Goal: Transaction & Acquisition: Obtain resource

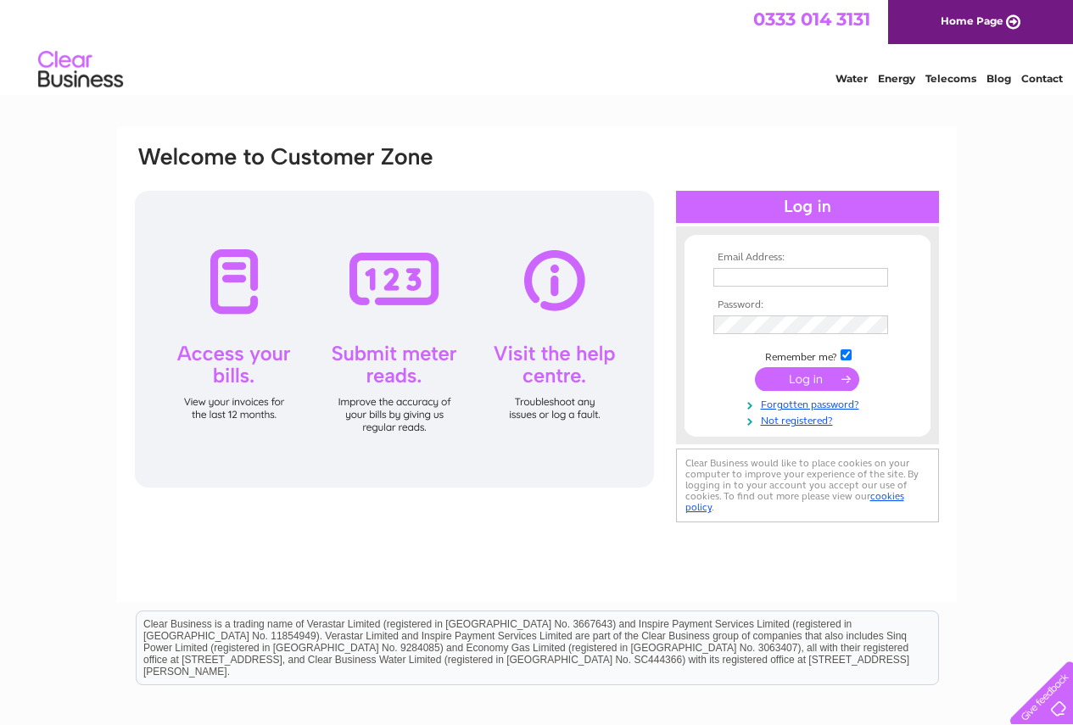
type input "kalsijoga@gmail.com"
click at [244, 277] on div at bounding box center [394, 339] width 519 height 297
click at [820, 377] on input "submit" at bounding box center [807, 379] width 104 height 24
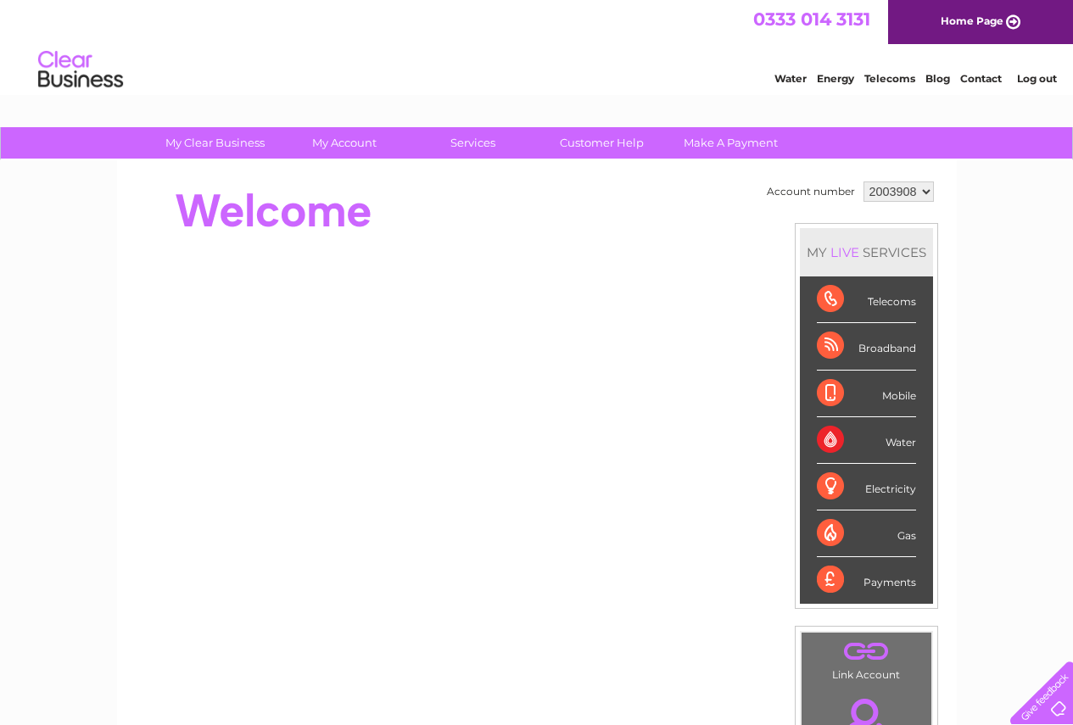
click at [887, 306] on div "Telecoms" at bounding box center [866, 299] width 99 height 47
click at [826, 299] on div "Telecoms" at bounding box center [866, 299] width 99 height 47
click at [831, 297] on div "Telecoms" at bounding box center [866, 299] width 99 height 47
click at [835, 299] on div "Telecoms" at bounding box center [866, 299] width 99 height 47
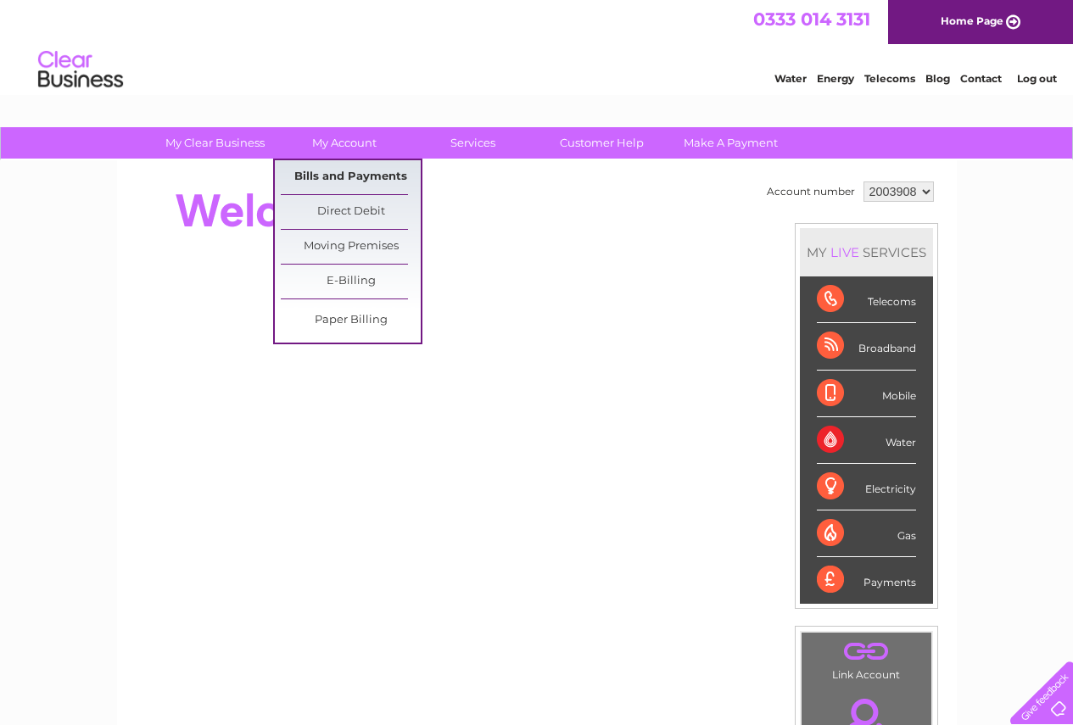
click at [338, 173] on link "Bills and Payments" at bounding box center [351, 177] width 140 height 34
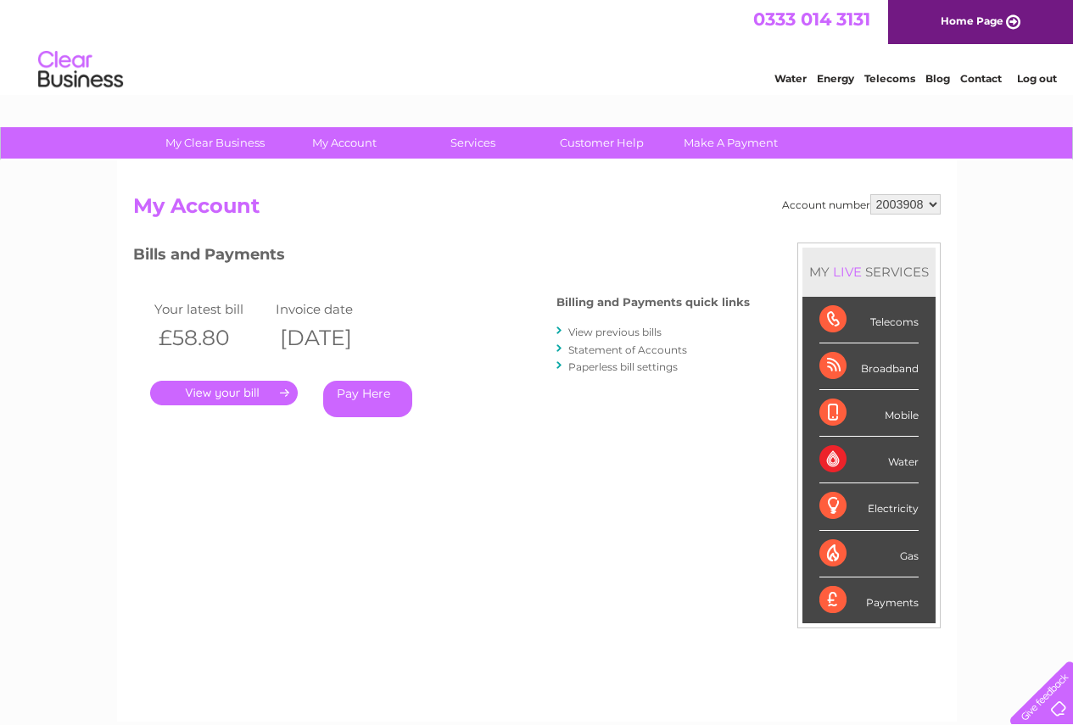
click at [242, 394] on link "." at bounding box center [224, 393] width 148 height 25
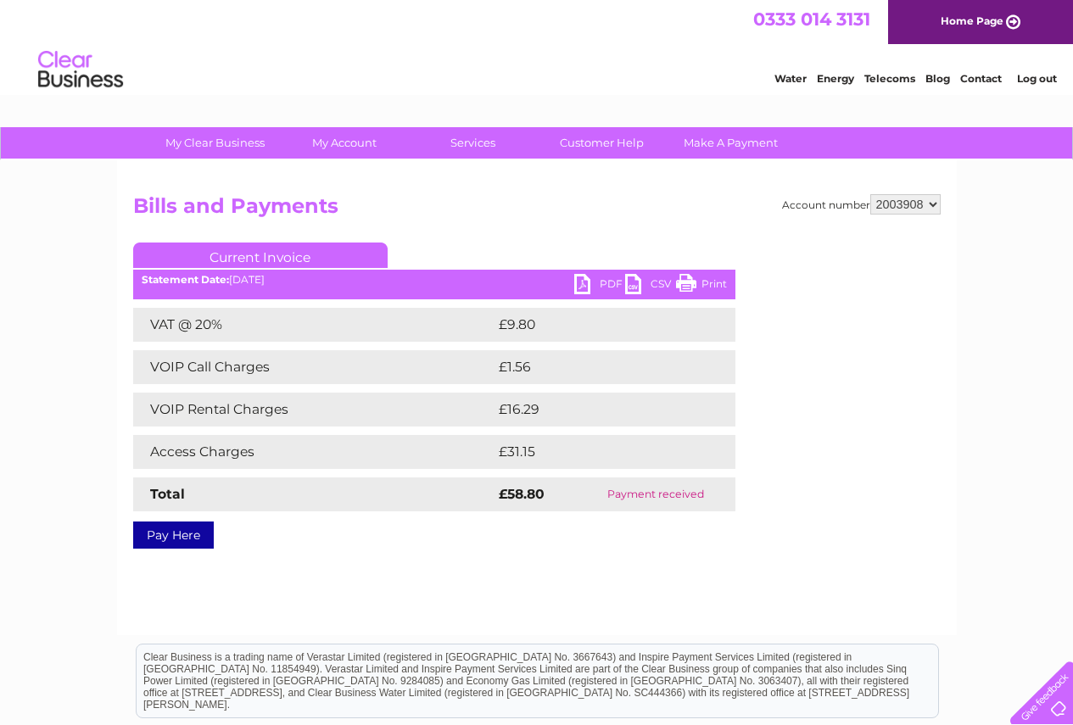
click at [582, 284] on link "PDF" at bounding box center [599, 286] width 51 height 25
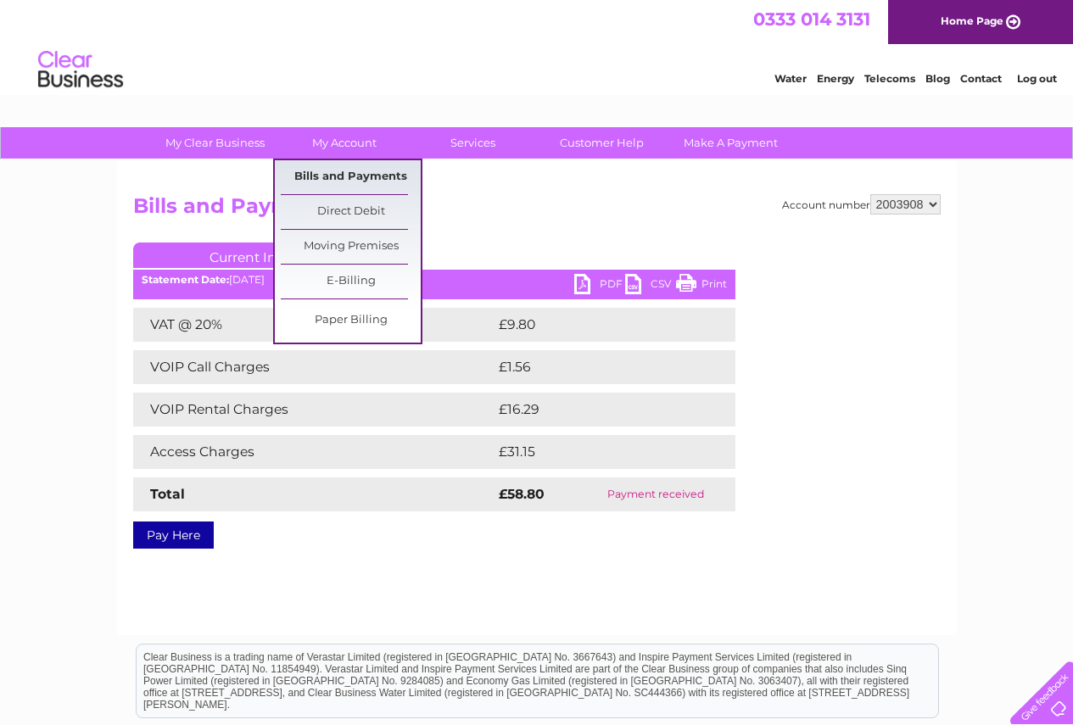
click at [348, 172] on link "Bills and Payments" at bounding box center [351, 177] width 140 height 34
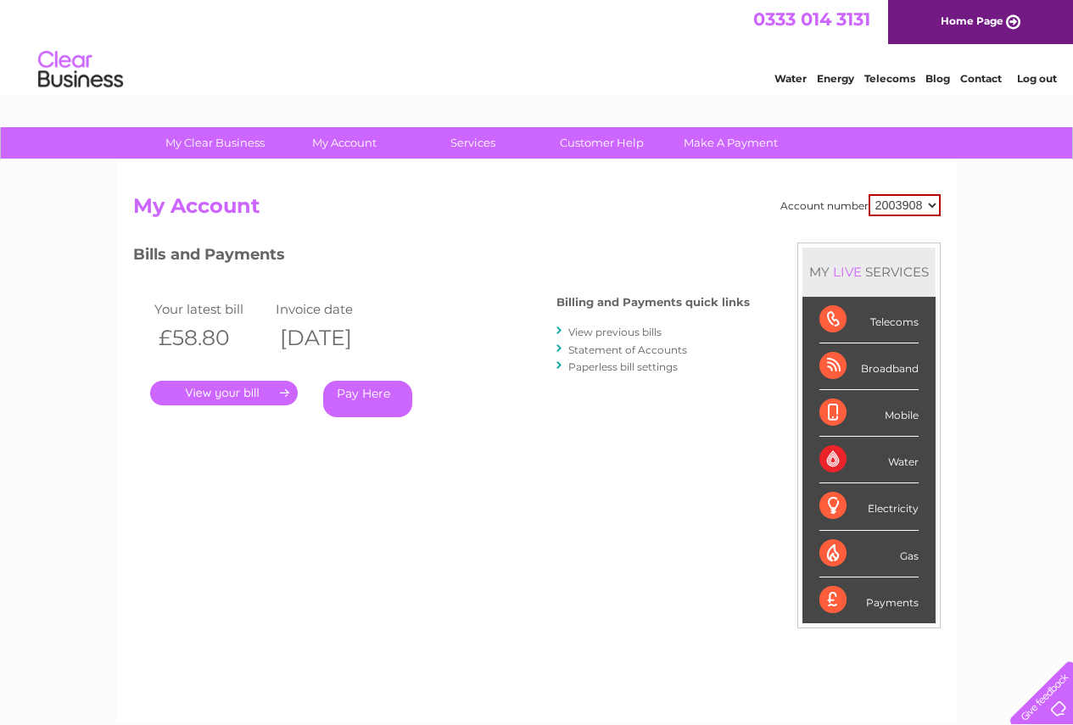
click at [286, 390] on link "." at bounding box center [224, 393] width 148 height 25
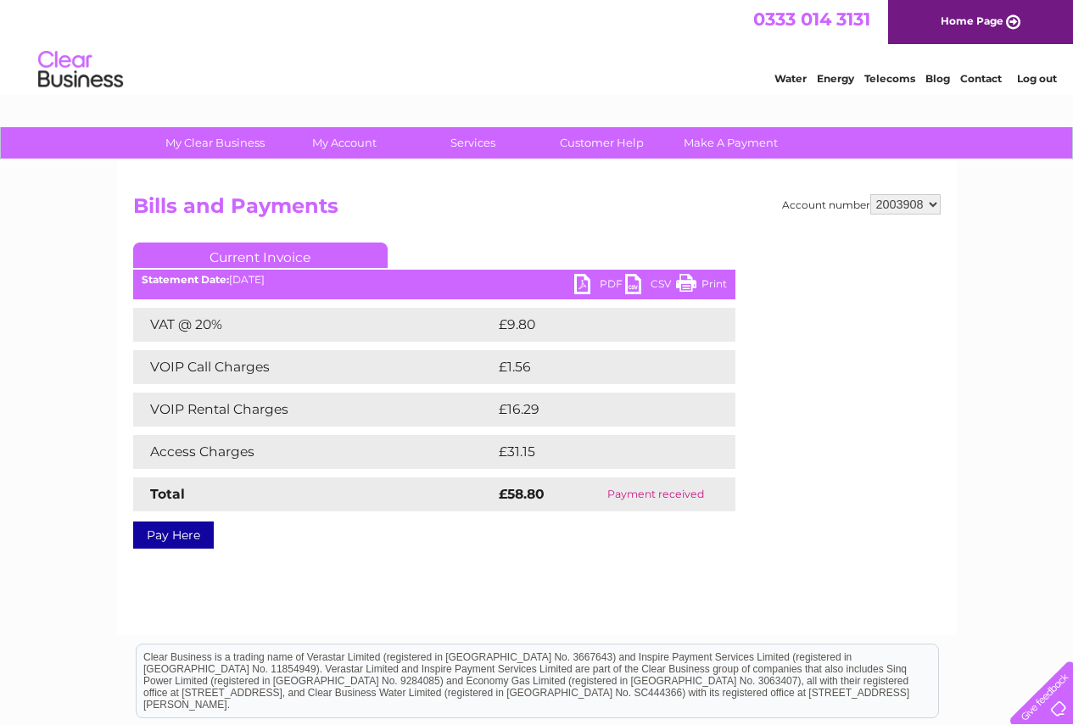
drag, startPoint x: 0, startPoint y: 0, endPoint x: 971, endPoint y: 526, distance: 1104.3
click at [971, 526] on div "My Clear Business Login Details My Details My Preferences Link Account My Accou…" at bounding box center [536, 526] width 1073 height 798
click at [635, 287] on link "CSV" at bounding box center [650, 286] width 51 height 25
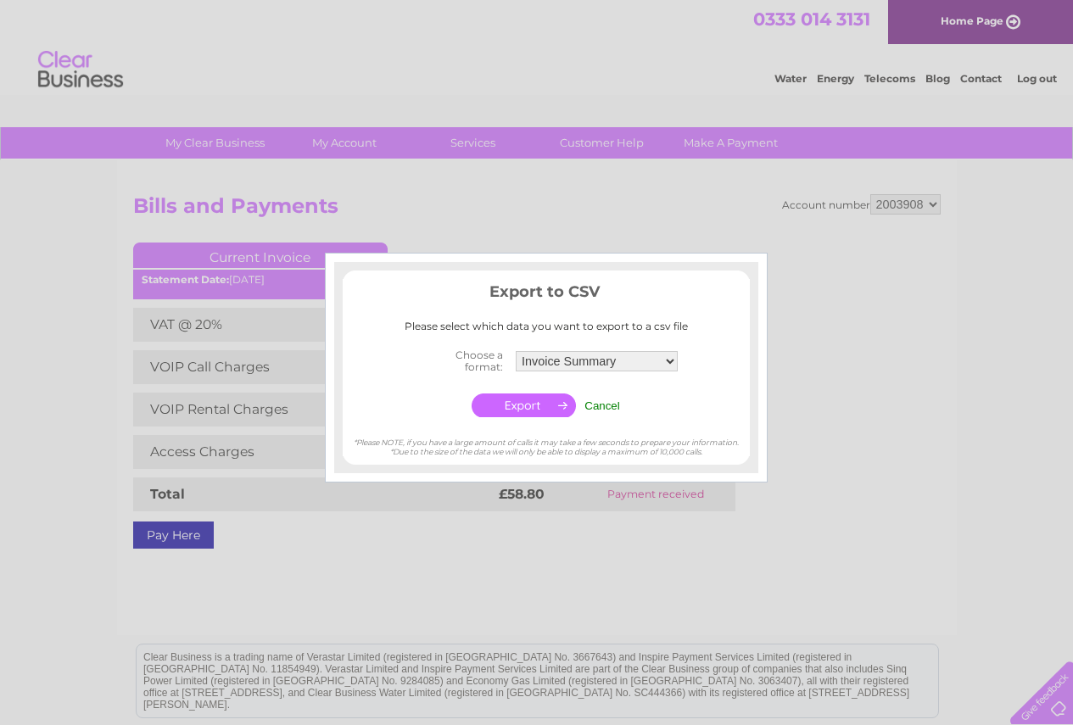
click at [528, 409] on input "button" at bounding box center [524, 406] width 104 height 24
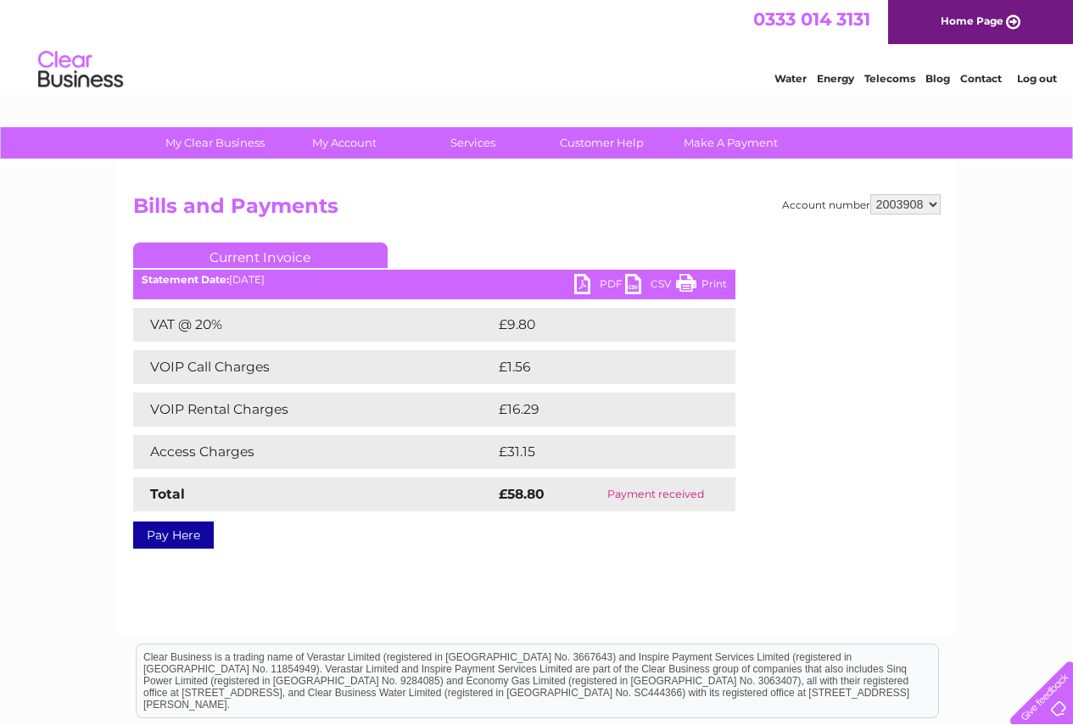
click at [660, 278] on link "CSV" at bounding box center [650, 286] width 51 height 25
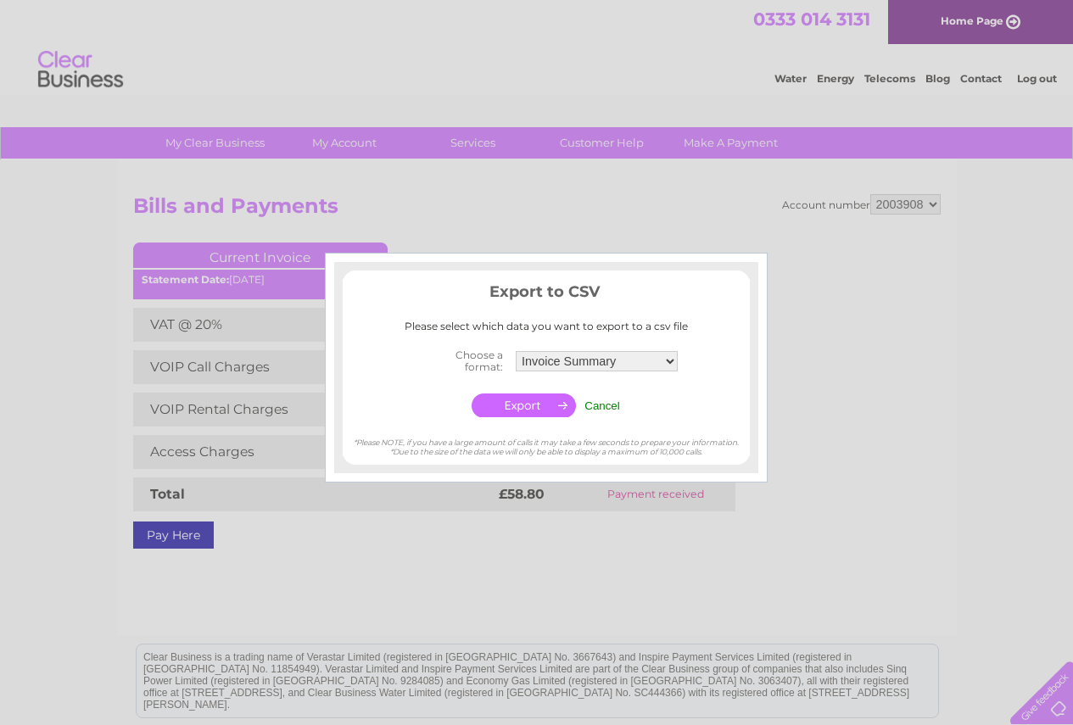
click at [672, 187] on div at bounding box center [536, 362] width 1073 height 725
click at [614, 196] on div at bounding box center [536, 362] width 1073 height 725
click at [667, 361] on select "Invoice Summary Service Charge Summary" at bounding box center [597, 361] width 162 height 20
select select "4"
click at [515, 350] on select "Invoice Summary Service Charge Summary" at bounding box center [597, 361] width 164 height 22
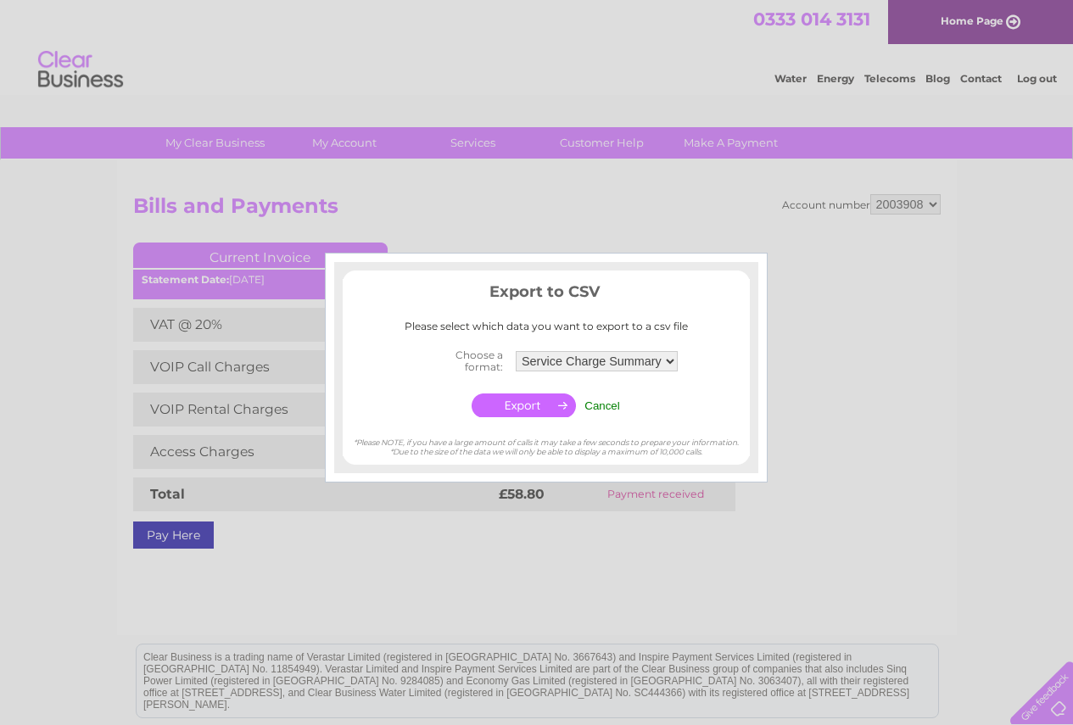
click at [957, 23] on div at bounding box center [536, 362] width 1073 height 725
click at [516, 406] on input "button" at bounding box center [524, 406] width 104 height 24
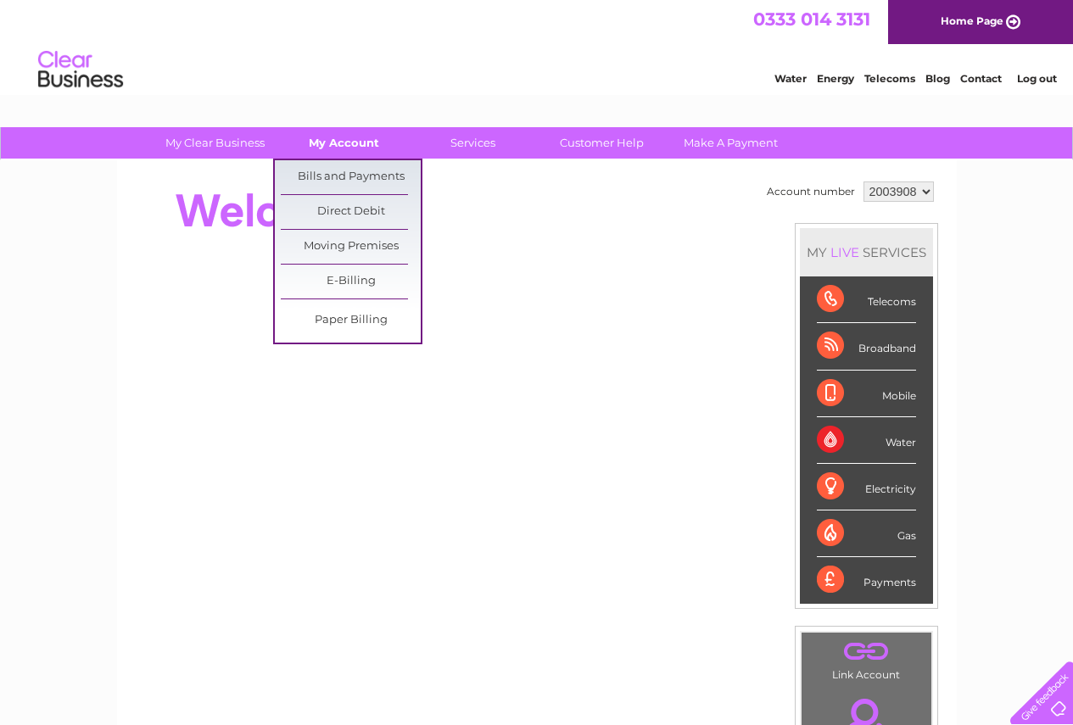
click at [355, 137] on link "My Account" at bounding box center [344, 142] width 140 height 31
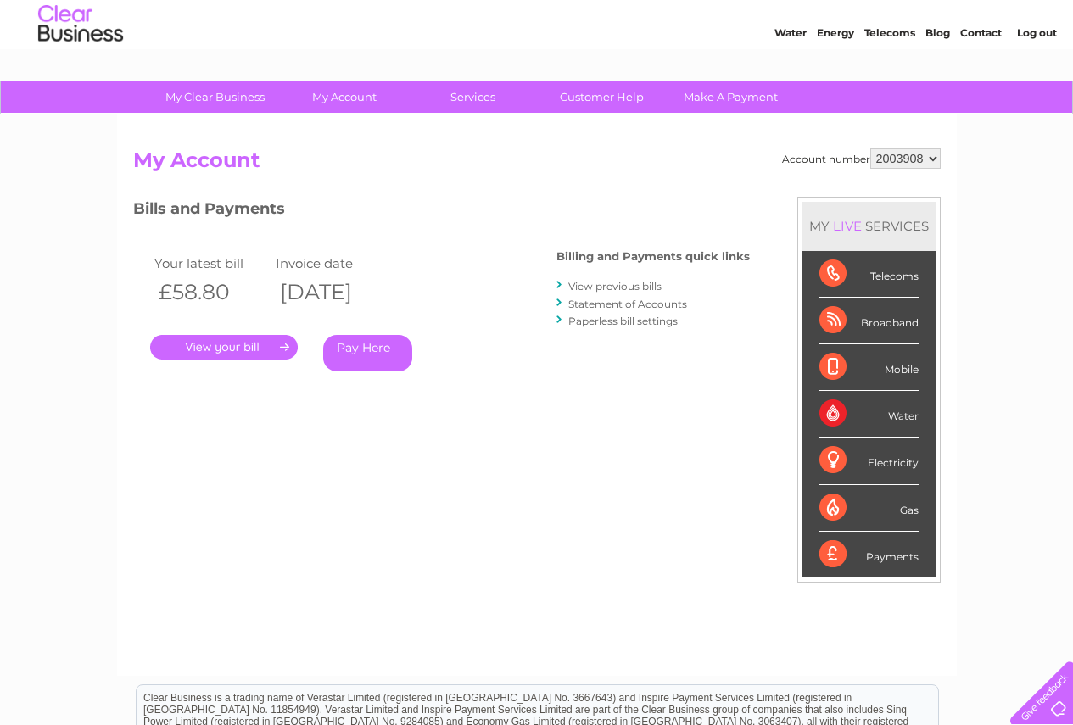
scroll to position [45, 0]
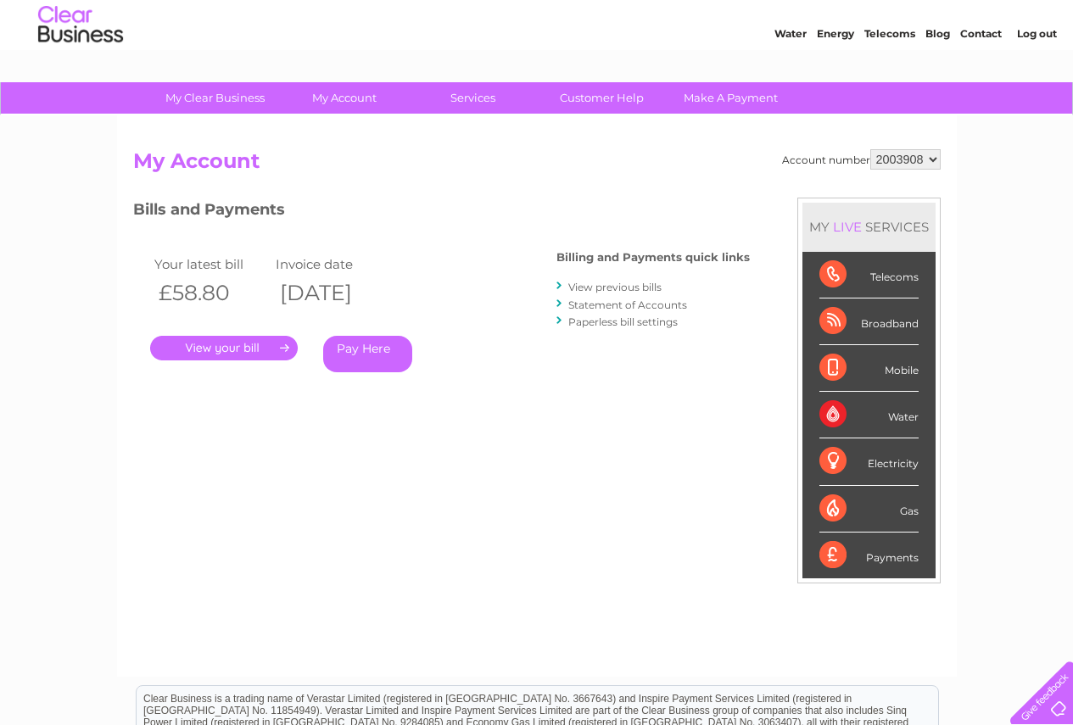
click at [230, 354] on link "." at bounding box center [224, 348] width 148 height 25
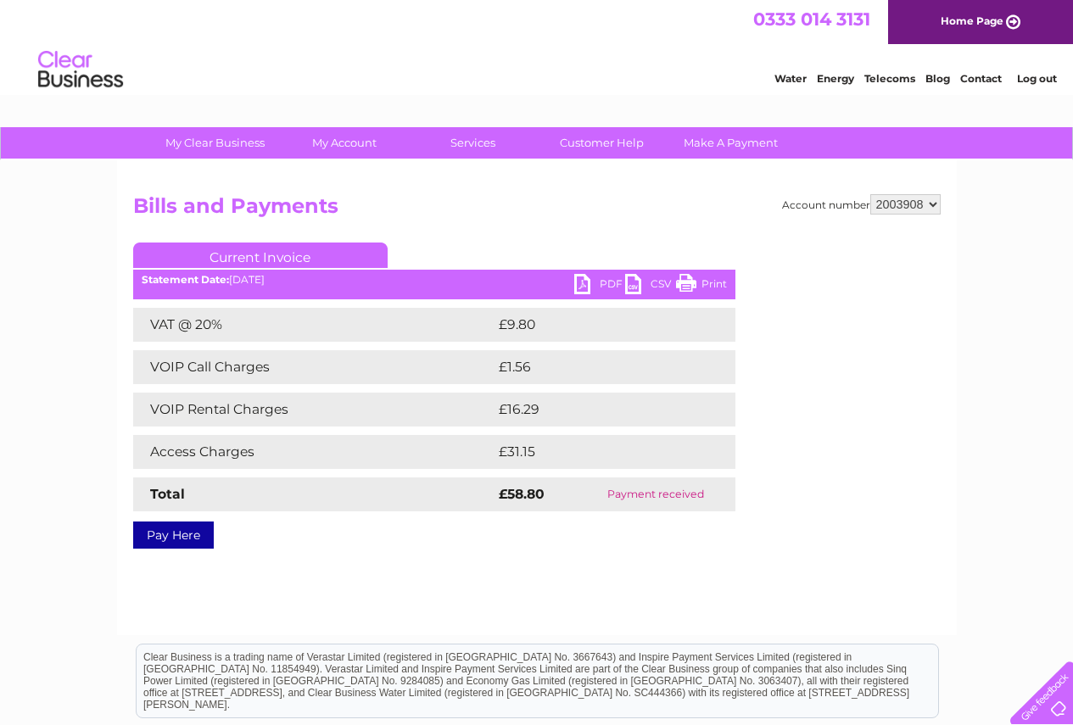
click at [580, 276] on link "PDF" at bounding box center [599, 286] width 51 height 25
click at [931, 204] on select "2003908" at bounding box center [905, 204] width 70 height 20
click at [887, 80] on link "Telecoms" at bounding box center [889, 78] width 51 height 13
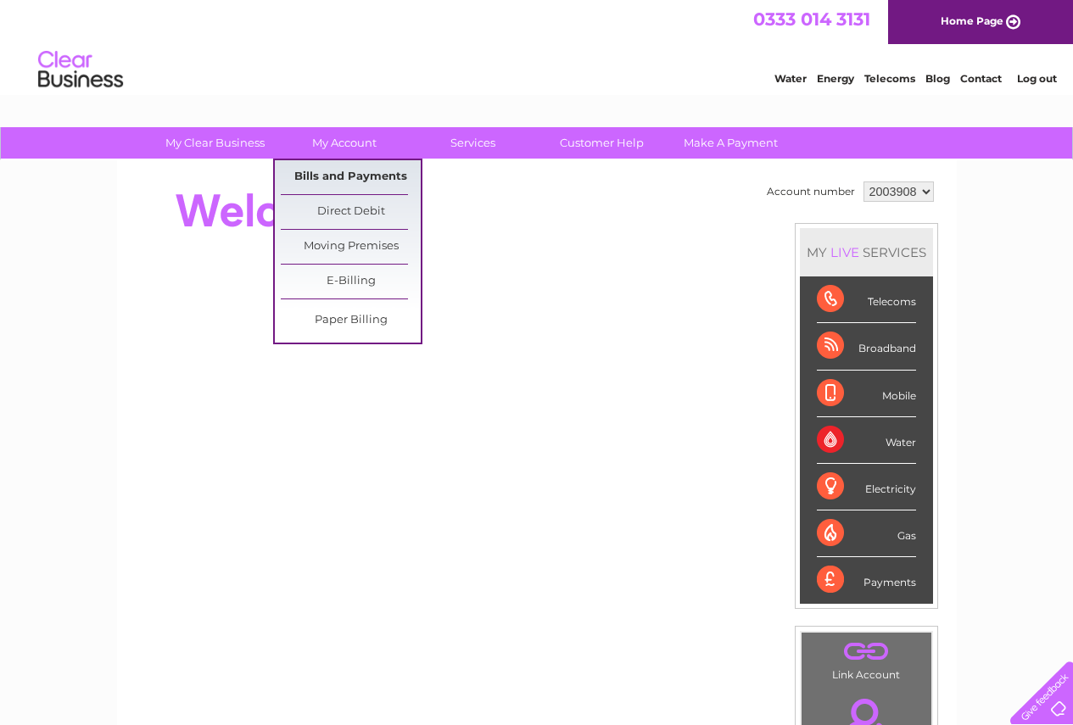
click at [332, 173] on link "Bills and Payments" at bounding box center [351, 177] width 140 height 34
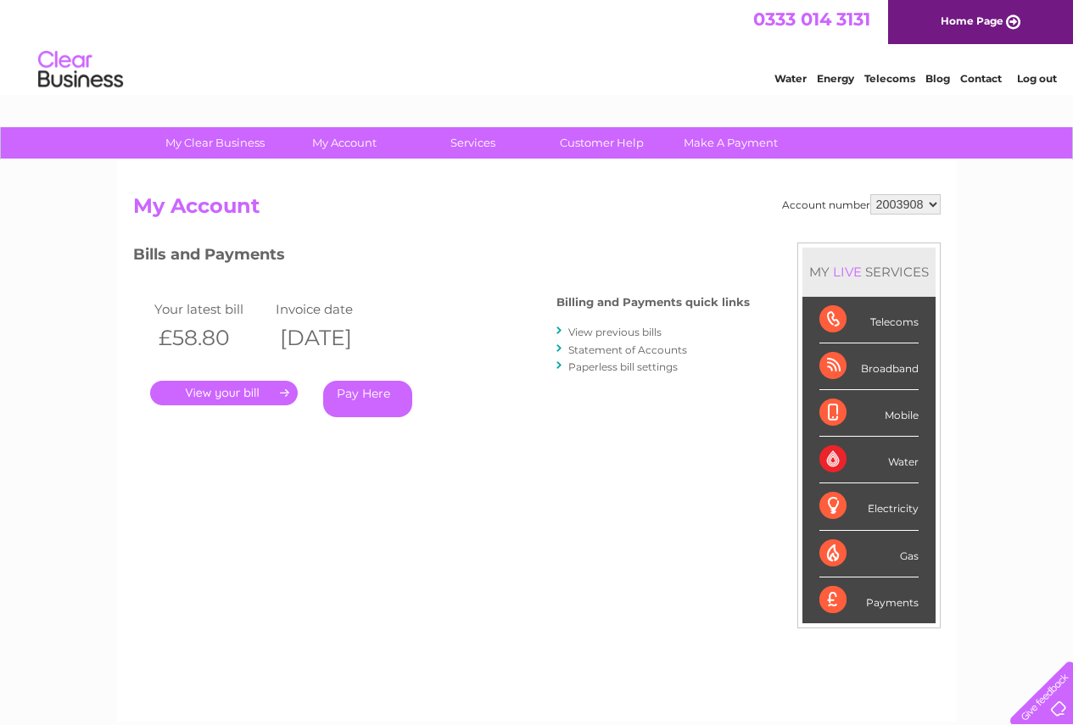
click at [278, 390] on link "." at bounding box center [224, 393] width 148 height 25
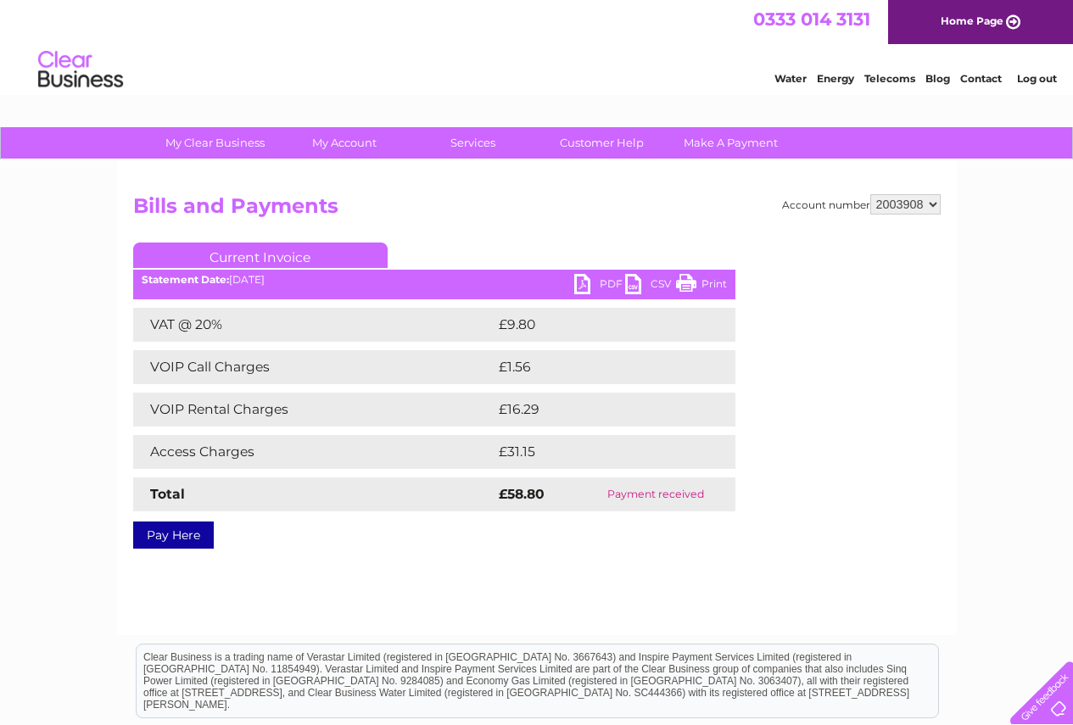
click at [634, 284] on link "CSV" at bounding box center [650, 286] width 51 height 25
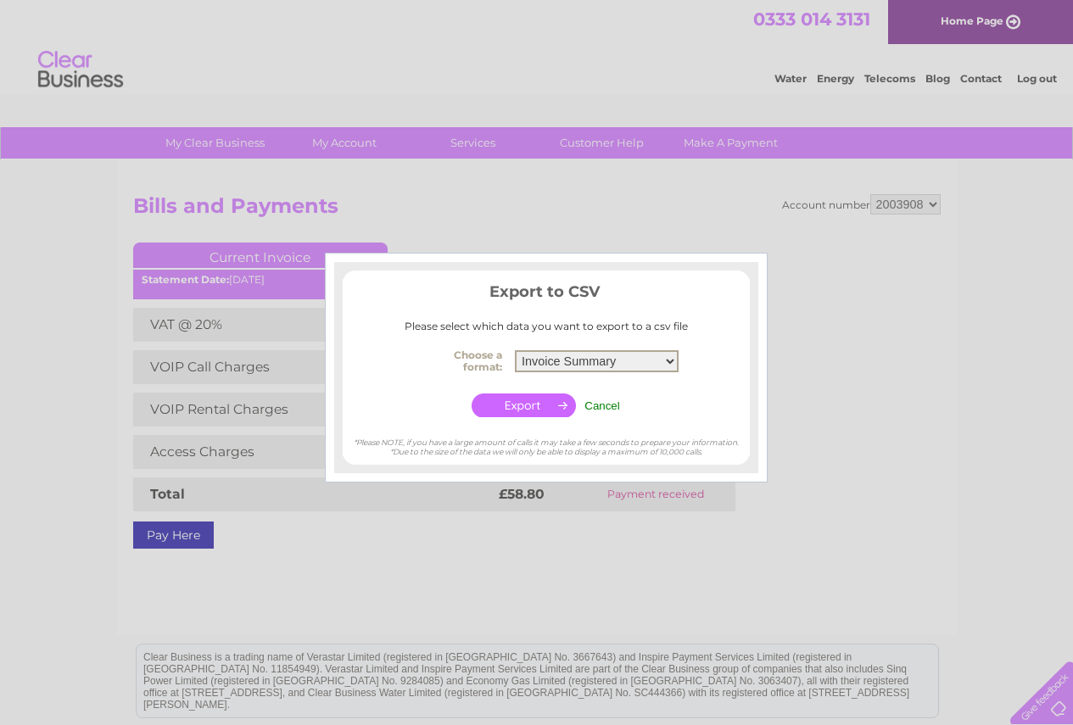
click at [668, 358] on select "Invoice Summary Service Charge Summary" at bounding box center [597, 361] width 164 height 22
click at [515, 350] on select "Invoice Summary Service Charge Summary" at bounding box center [597, 361] width 164 height 22
click at [548, 405] on input "button" at bounding box center [524, 406] width 104 height 24
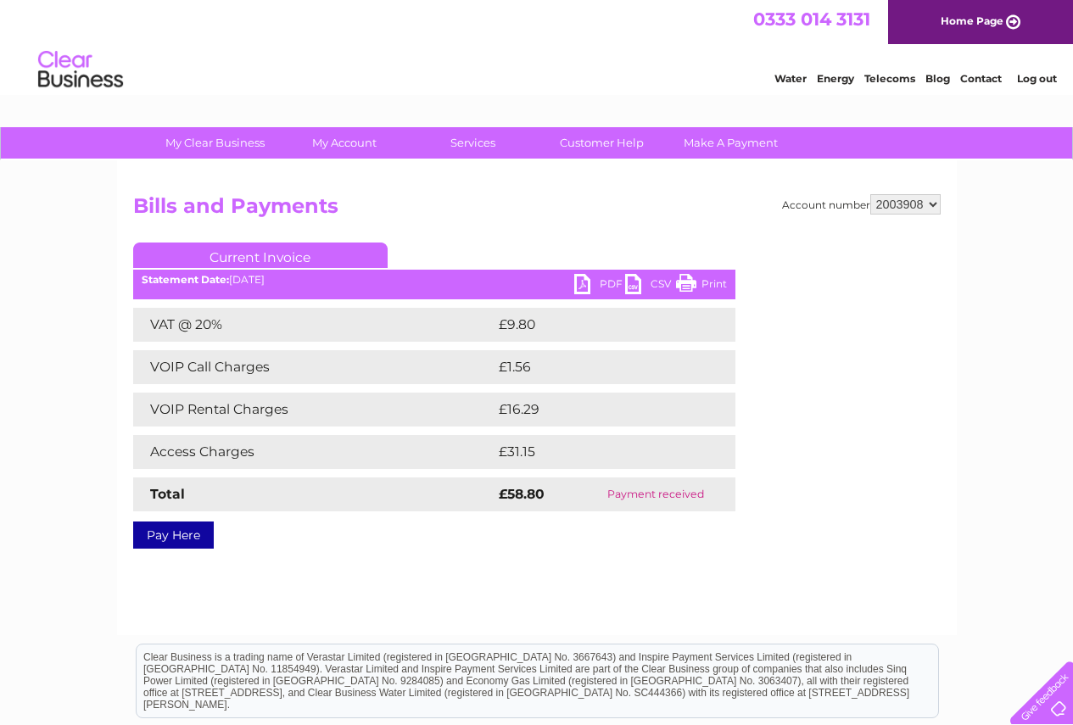
click at [586, 287] on link "PDF" at bounding box center [599, 286] width 51 height 25
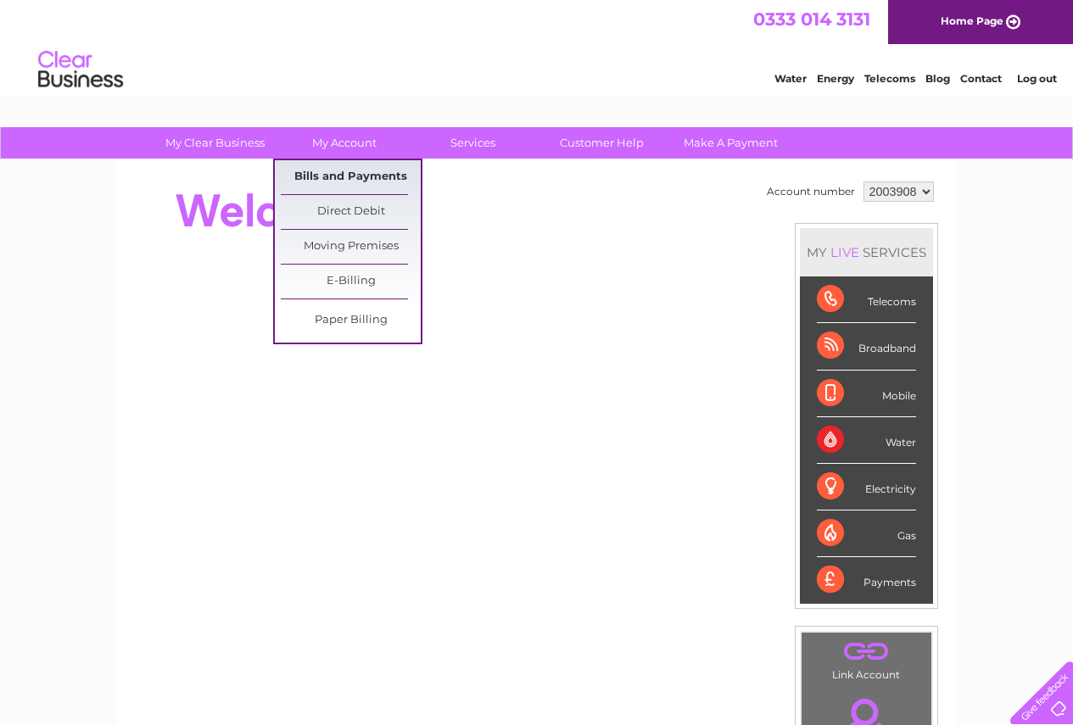
click at [354, 186] on link "Bills and Payments" at bounding box center [351, 177] width 140 height 34
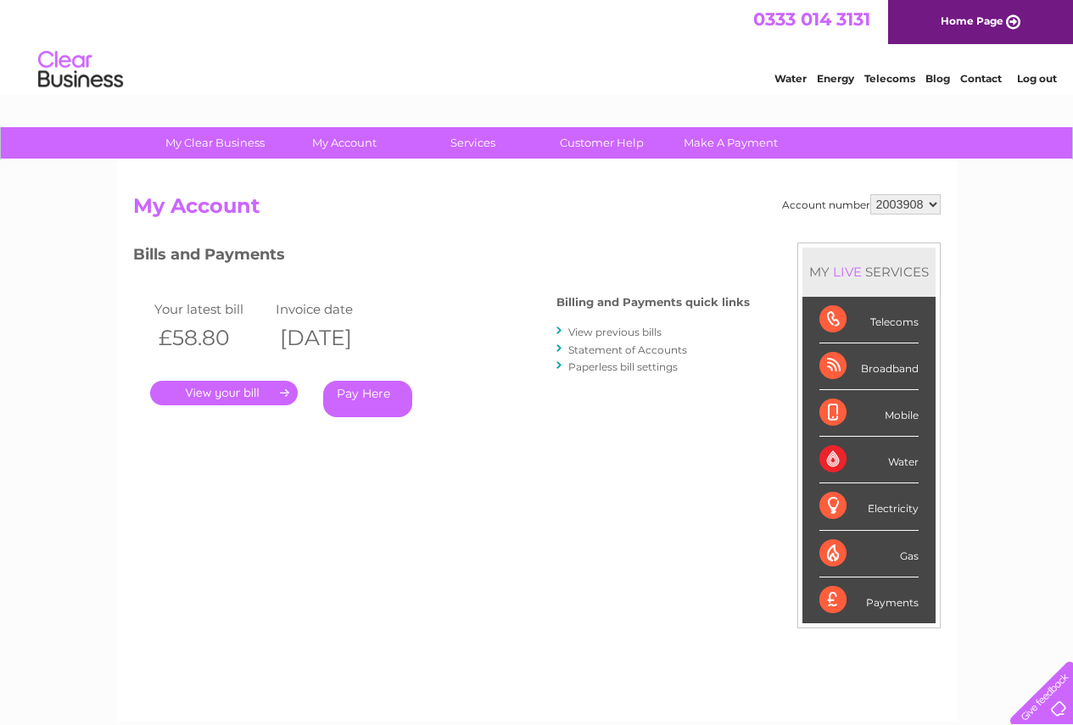
click at [640, 350] on link "Statement of Accounts" at bounding box center [627, 349] width 119 height 13
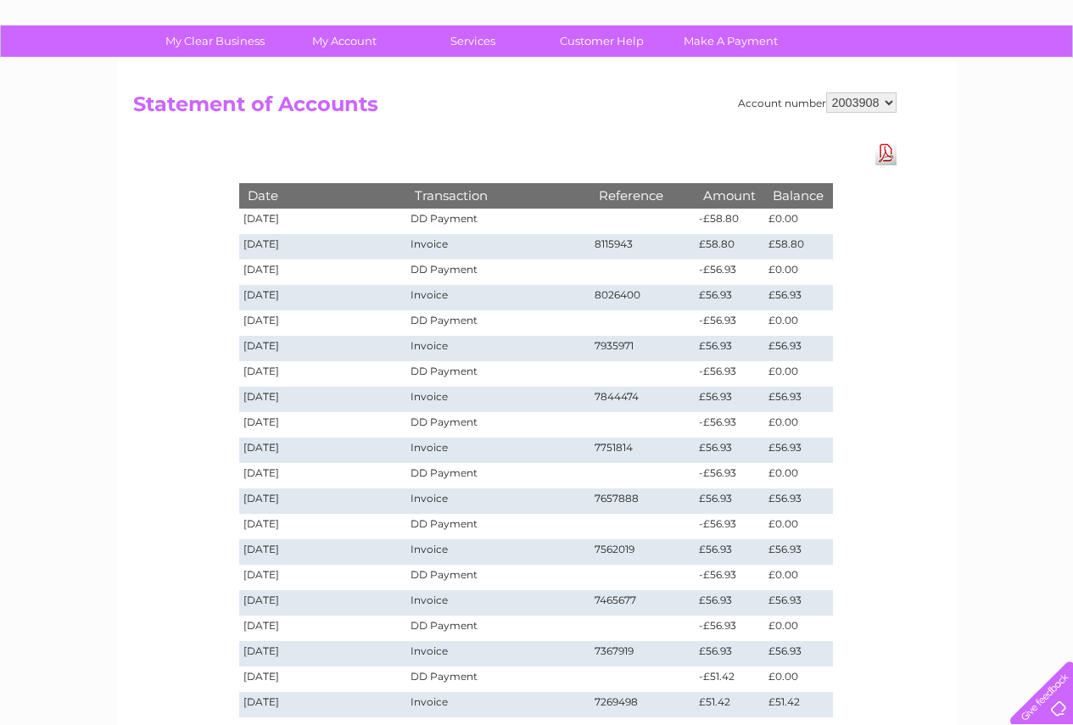
scroll to position [85, 0]
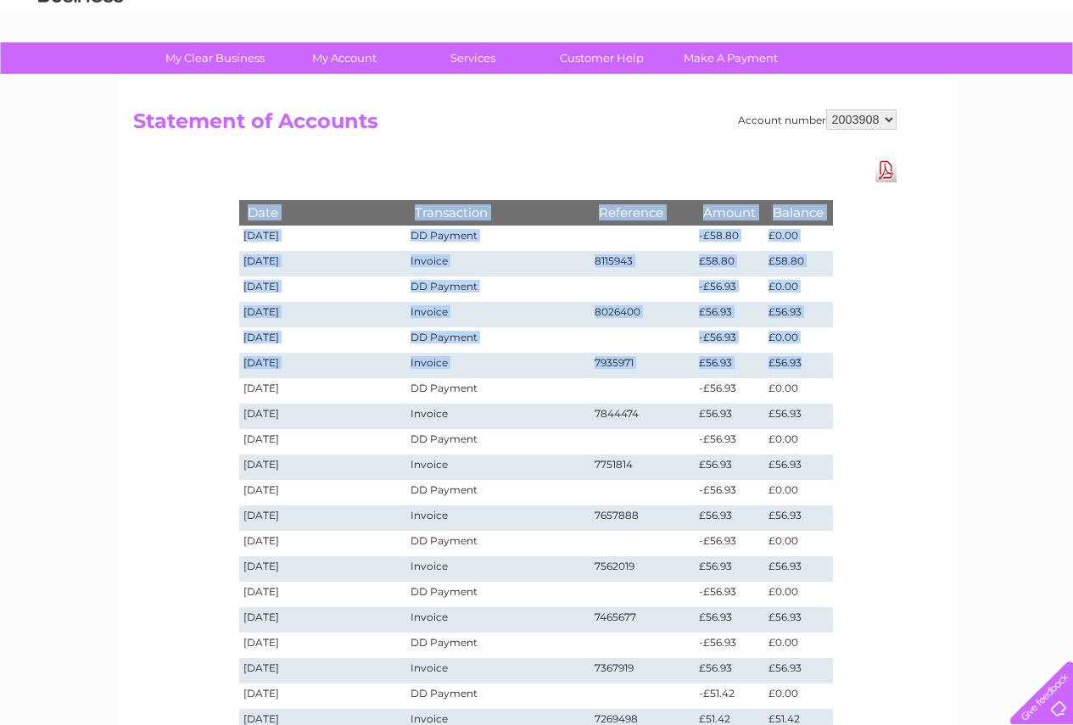
drag, startPoint x: 232, startPoint y: 254, endPoint x: 821, endPoint y: 358, distance: 598.6
click at [821, 358] on div "Date Transaction Reference Amount Balance 18/09/2025 DD Payment -£58.80 £0.00 0…" at bounding box center [536, 459] width 679 height 603
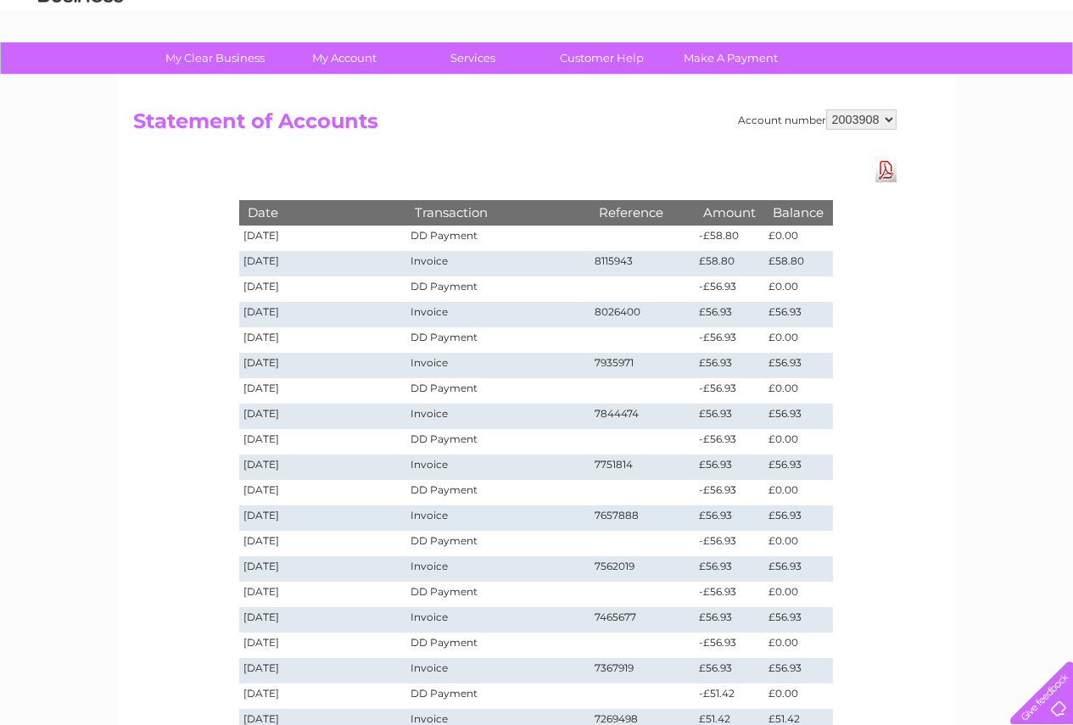
click at [903, 173] on div "Account number 2003908 Statement of Accounts Download Pdf Date Transaction Refe…" at bounding box center [537, 426] width 840 height 703
drag, startPoint x: 238, startPoint y: 231, endPoint x: 838, endPoint y: 335, distance: 608.6
click at [838, 335] on div "Date Transaction Reference Amount Balance 18/09/2025 DD Payment -£58.80 £0.00 0…" at bounding box center [536, 459] width 679 height 603
click at [852, 348] on div "Date Transaction Reference Amount Balance 18/09/2025 DD Payment -£58.80 £0.00 0…" at bounding box center [536, 459] width 679 height 603
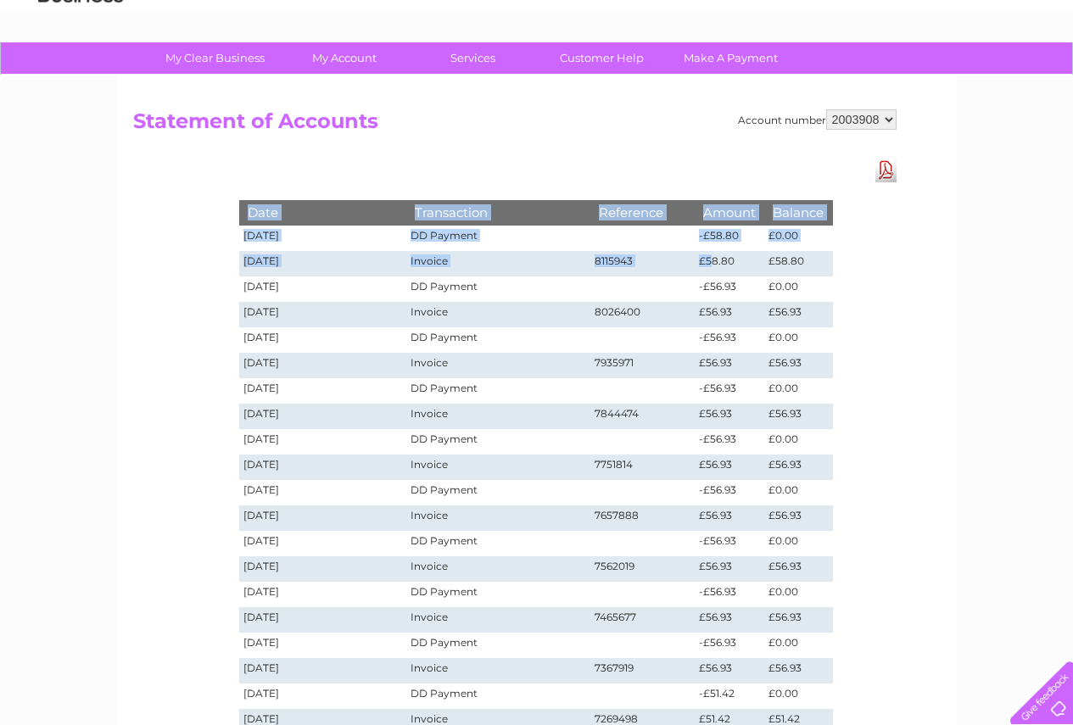
drag, startPoint x: 216, startPoint y: 227, endPoint x: 682, endPoint y: 291, distance: 469.9
click at [699, 284] on div "Date Transaction Reference Amount Balance 18/09/2025 DD Payment -£58.80 £0.00 0…" at bounding box center [536, 459] width 679 height 603
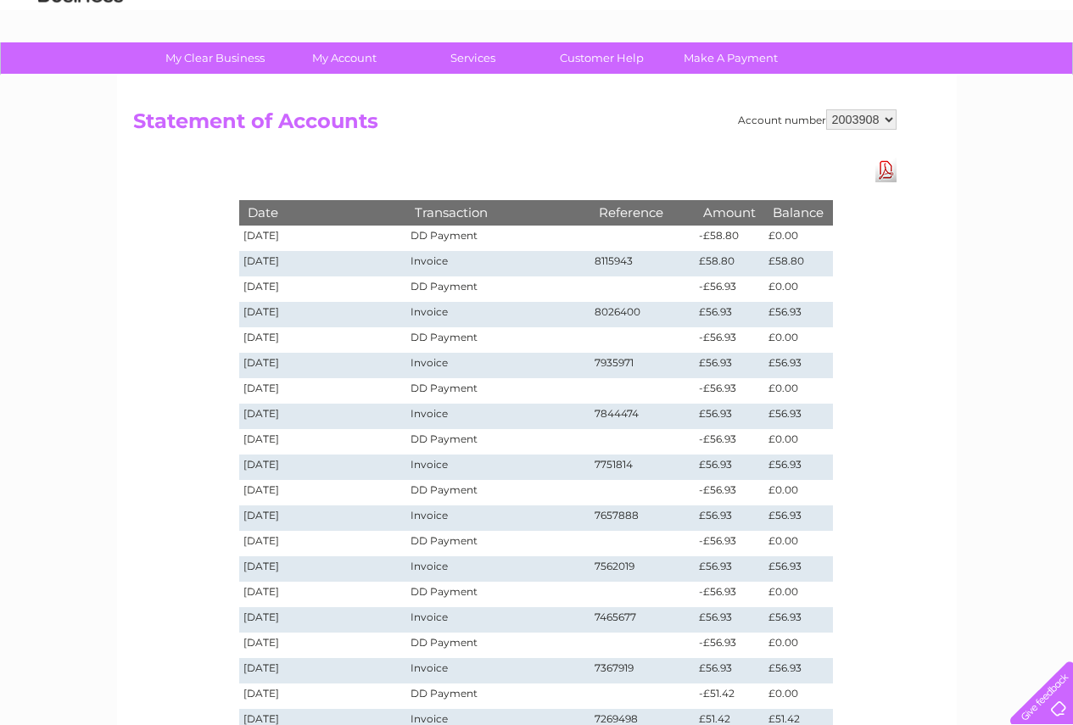
click at [839, 246] on div "Date Transaction Reference Amount Balance 18/09/2025 DD Payment -£58.80 £0.00 0…" at bounding box center [536, 459] width 679 height 603
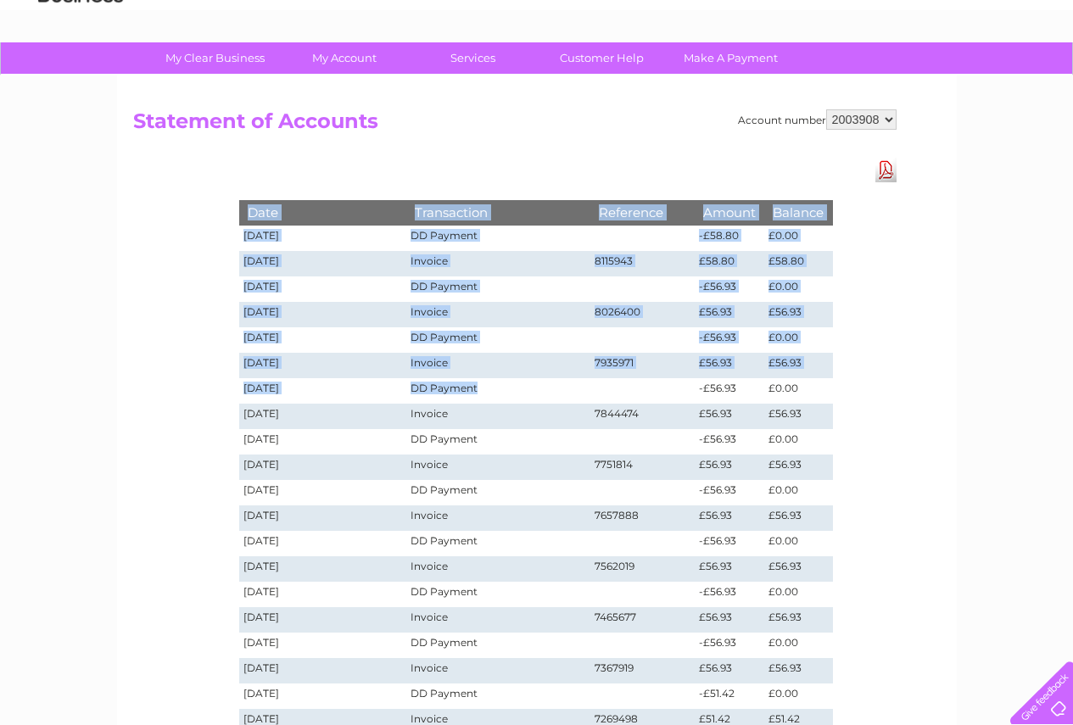
drag, startPoint x: 221, startPoint y: 233, endPoint x: 543, endPoint y: 385, distance: 355.5
click at [544, 381] on div "Date Transaction Reference Amount Balance 18/09/2025 DD Payment -£58.80 £0.00 0…" at bounding box center [536, 459] width 679 height 603
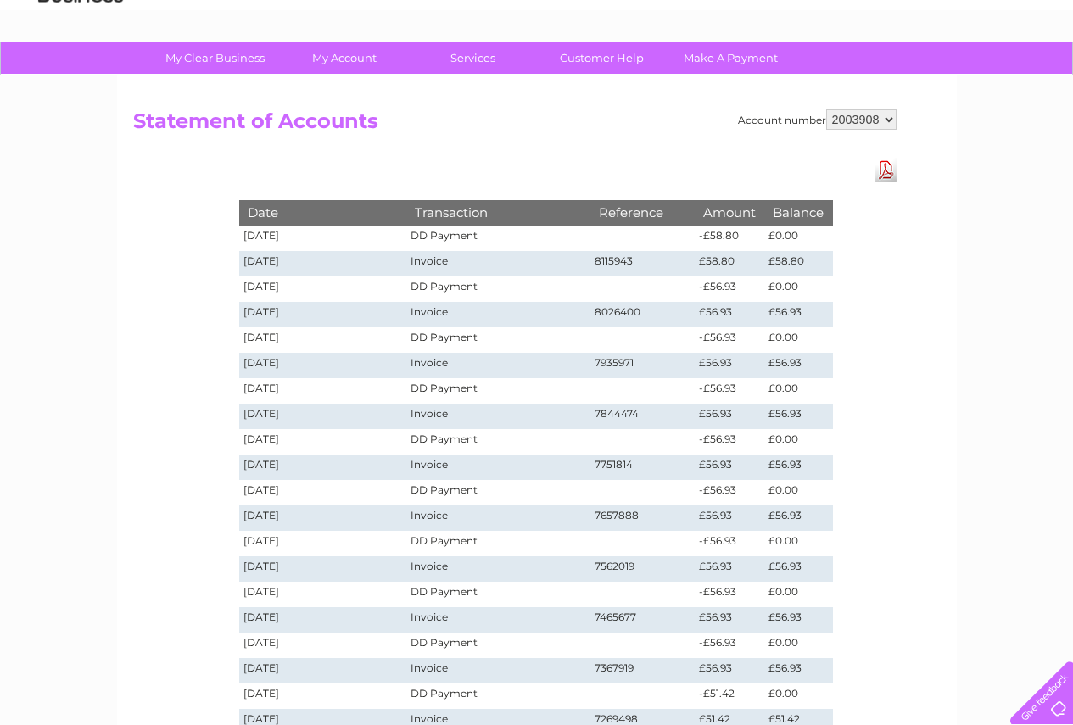
click at [852, 370] on div "Date Transaction Reference Amount Balance 18/09/2025 DD Payment -£58.80 £0.00 0…" at bounding box center [536, 459] width 679 height 603
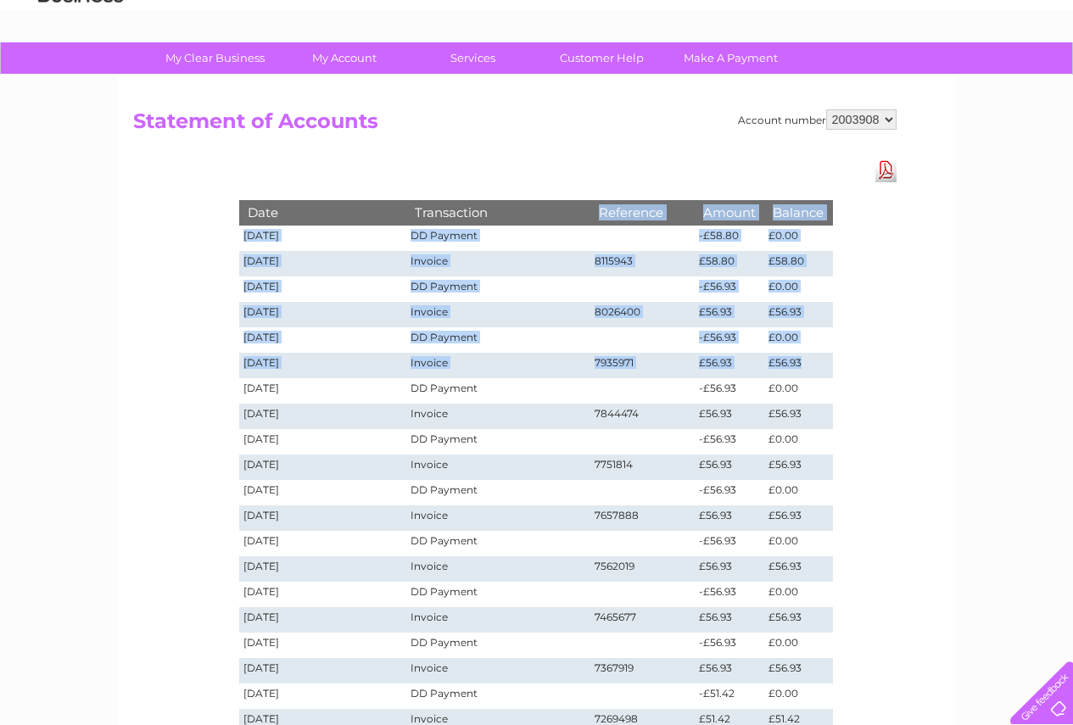
drag, startPoint x: 831, startPoint y: 357, endPoint x: 534, endPoint y: 219, distance: 327.5
click at [534, 219] on tbody "Date Transaction Reference Amount Balance 18/09/2025 DD Payment -£58.80 £0.00 0…" at bounding box center [536, 466] width 594 height 533
drag, startPoint x: 650, startPoint y: 248, endPoint x: 890, endPoint y: 171, distance: 251.9
click at [890, 171] on link "Download Pdf" at bounding box center [885, 170] width 21 height 25
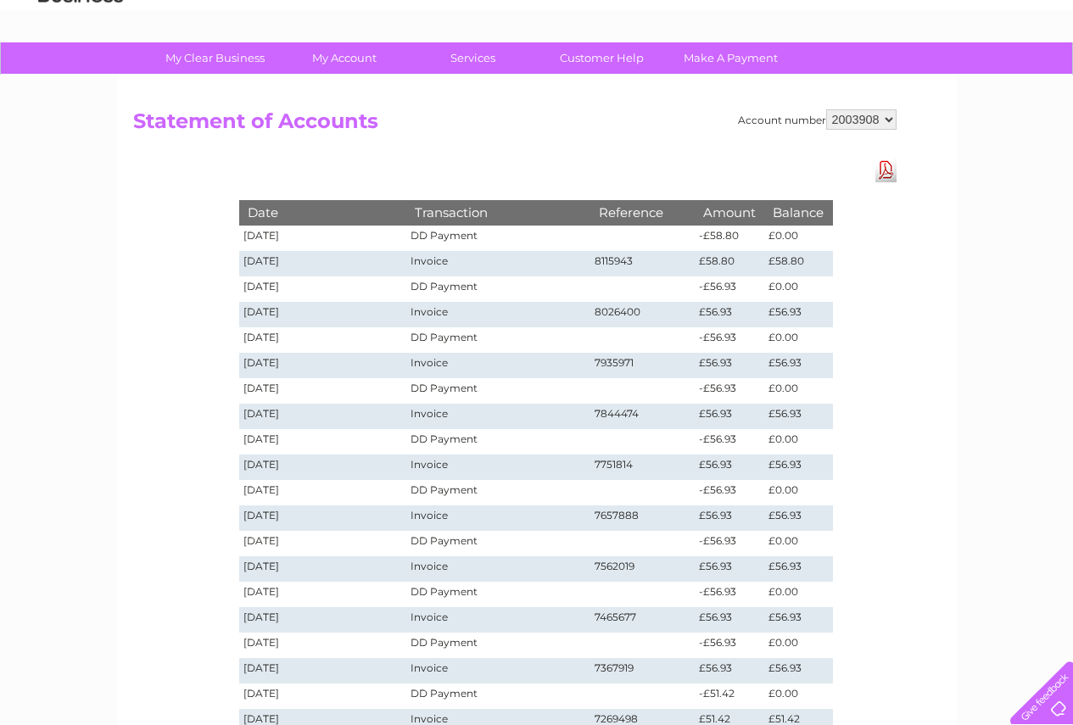
click at [917, 297] on div "Account number 2003908 Statement of Accounts Download Pdf Date Transaction Refe…" at bounding box center [537, 426] width 840 height 703
drag, startPoint x: 223, startPoint y: 308, endPoint x: 874, endPoint y: 327, distance: 651.7
click at [876, 331] on div "Account number 2003908 Statement of Accounts Download Pdf Date Transaction Refe…" at bounding box center [537, 426] width 840 height 703
drag, startPoint x: 814, startPoint y: 308, endPoint x: 243, endPoint y: 311, distance: 571.6
click at [243, 311] on tr "11/08/2025 Invoice 8026400 £56.93 £56.93" at bounding box center [536, 314] width 594 height 25
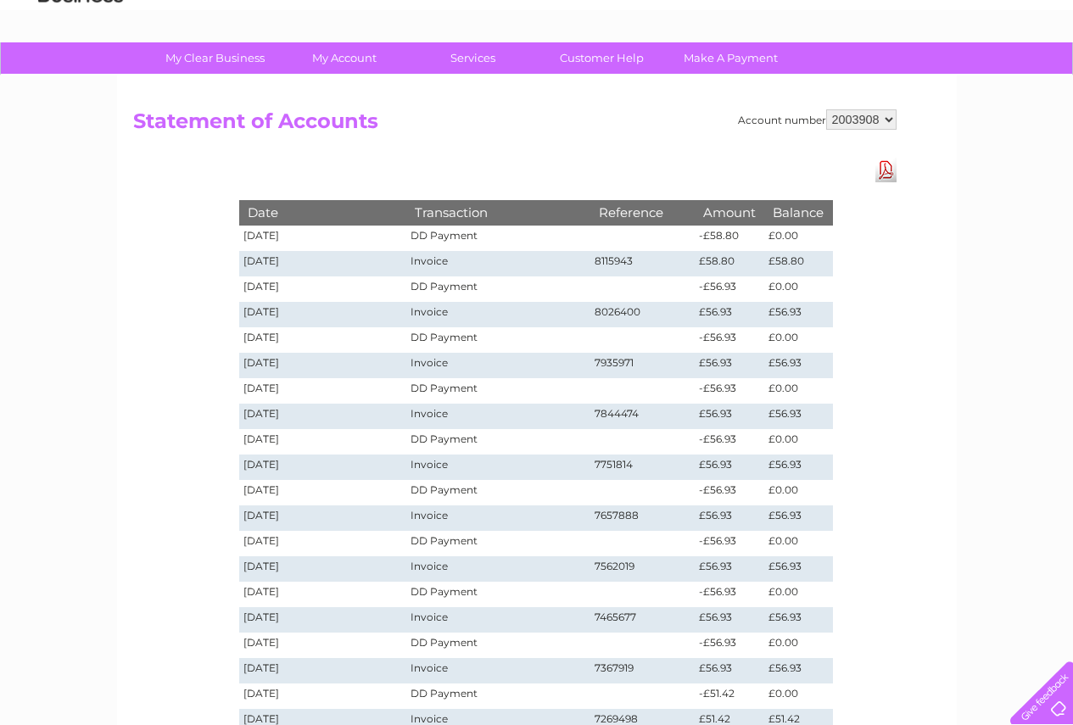
drag, startPoint x: 376, startPoint y: 477, endPoint x: 97, endPoint y: 268, distance: 348.4
click at [97, 268] on div "My Clear Business Login Details My Details My Preferences Link Account My Accou…" at bounding box center [536, 555] width 1073 height 1026
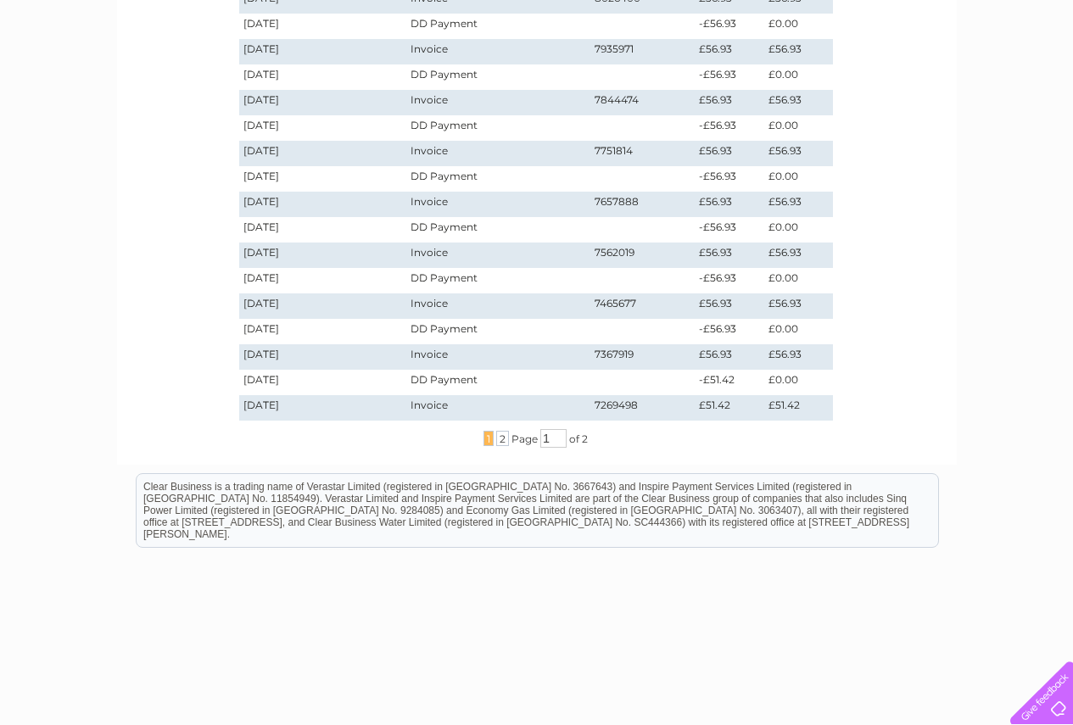
scroll to position [440, 0]
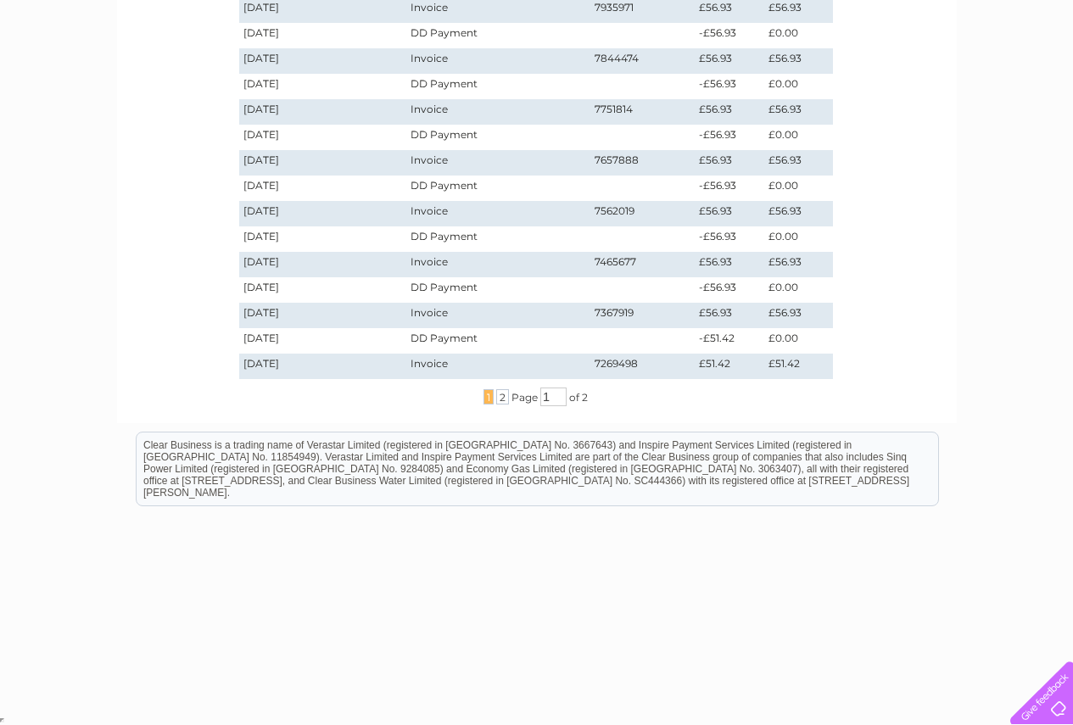
click at [584, 399] on div "... 1 2 ... Page 1 of 2" at bounding box center [536, 397] width 679 height 19
click at [499, 403] on span "2" at bounding box center [502, 396] width 13 height 15
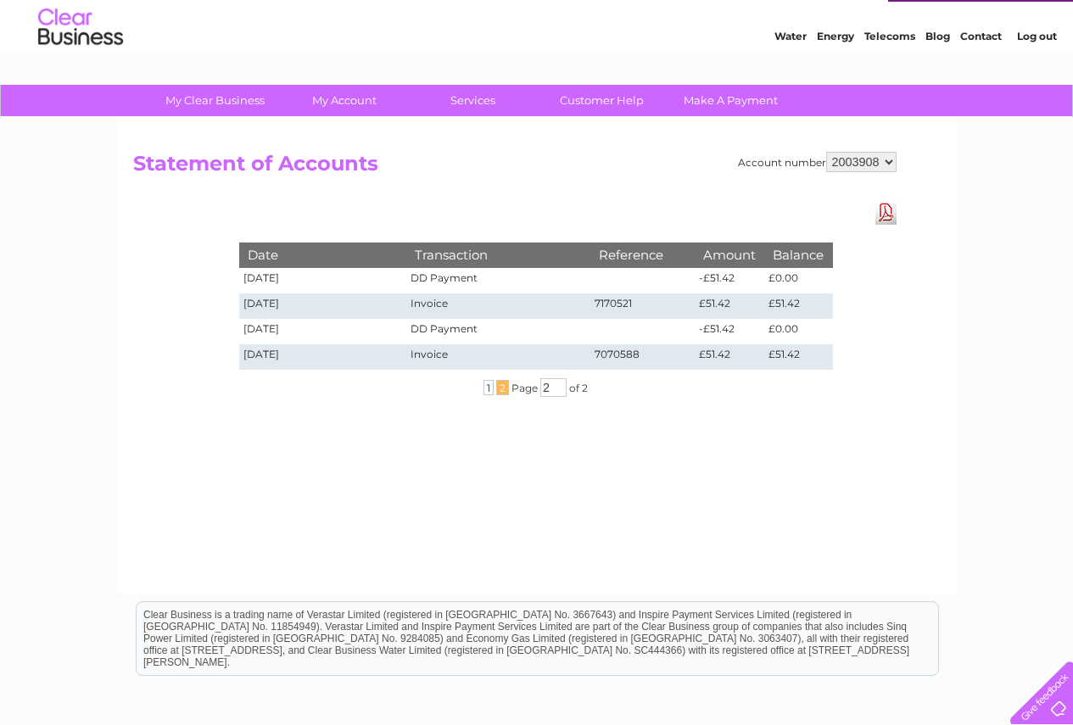
scroll to position [0, 0]
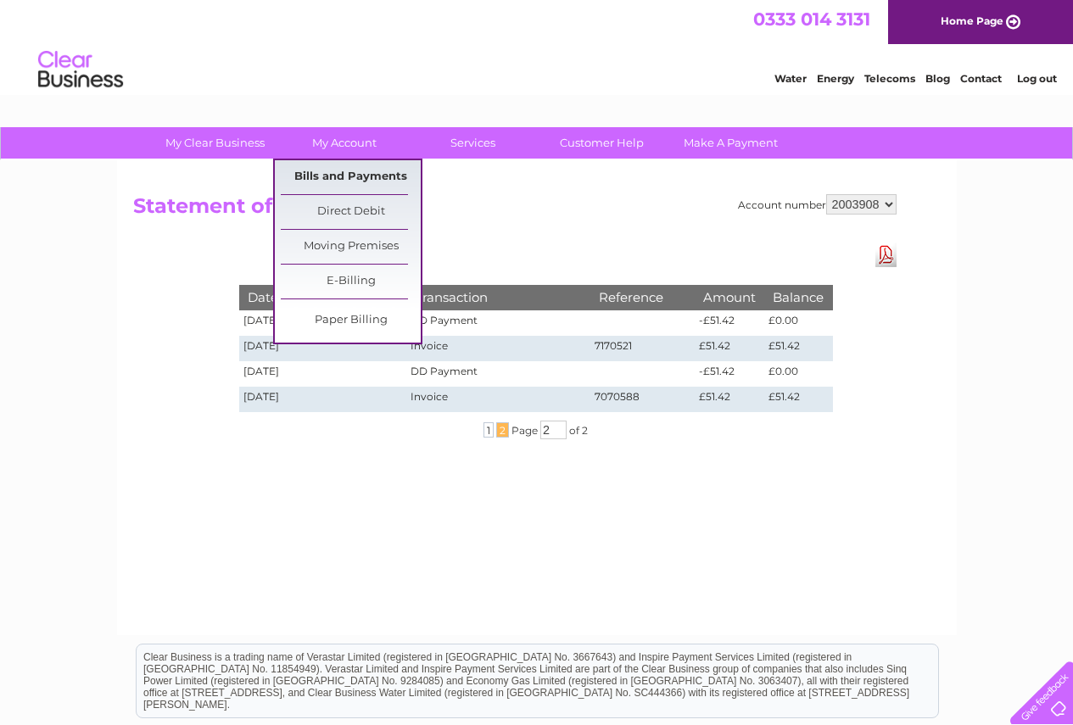
click at [332, 182] on link "Bills and Payments" at bounding box center [351, 177] width 140 height 34
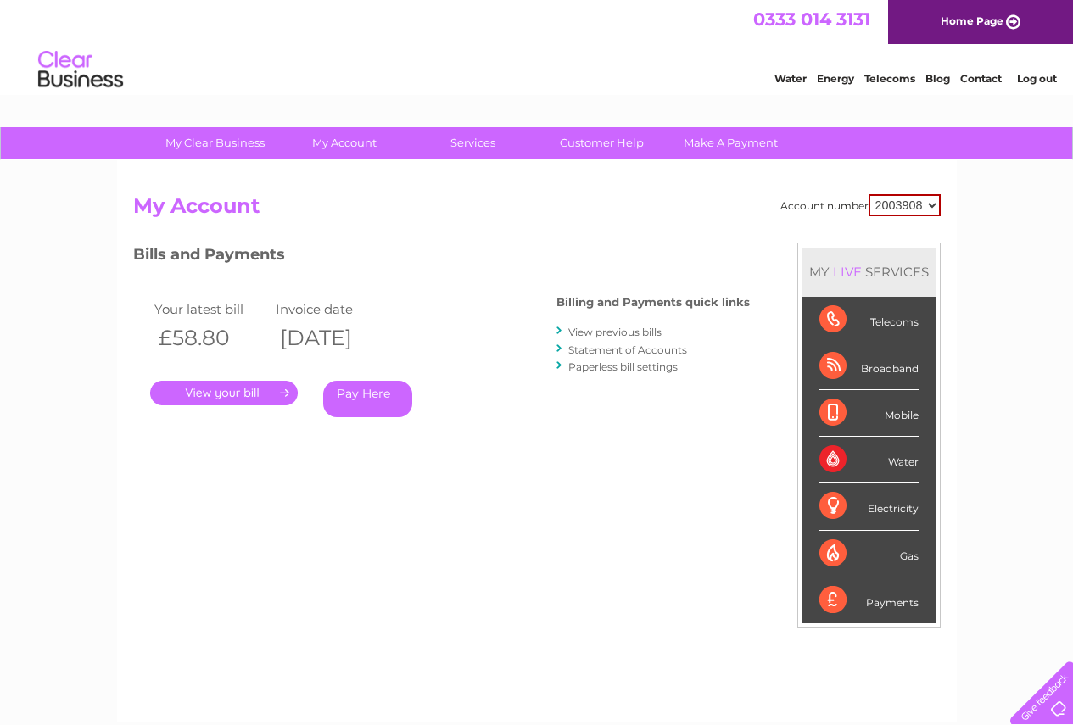
click at [618, 330] on link "View previous bills" at bounding box center [614, 332] width 93 height 13
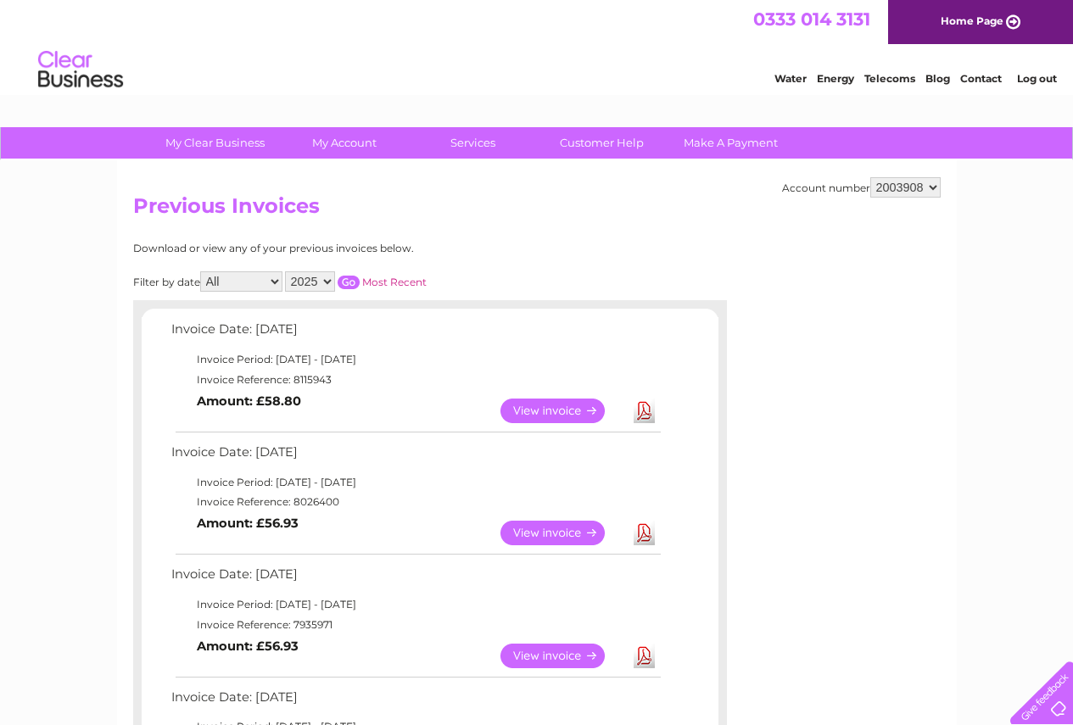
click at [647, 414] on link "Download" at bounding box center [644, 411] width 21 height 25
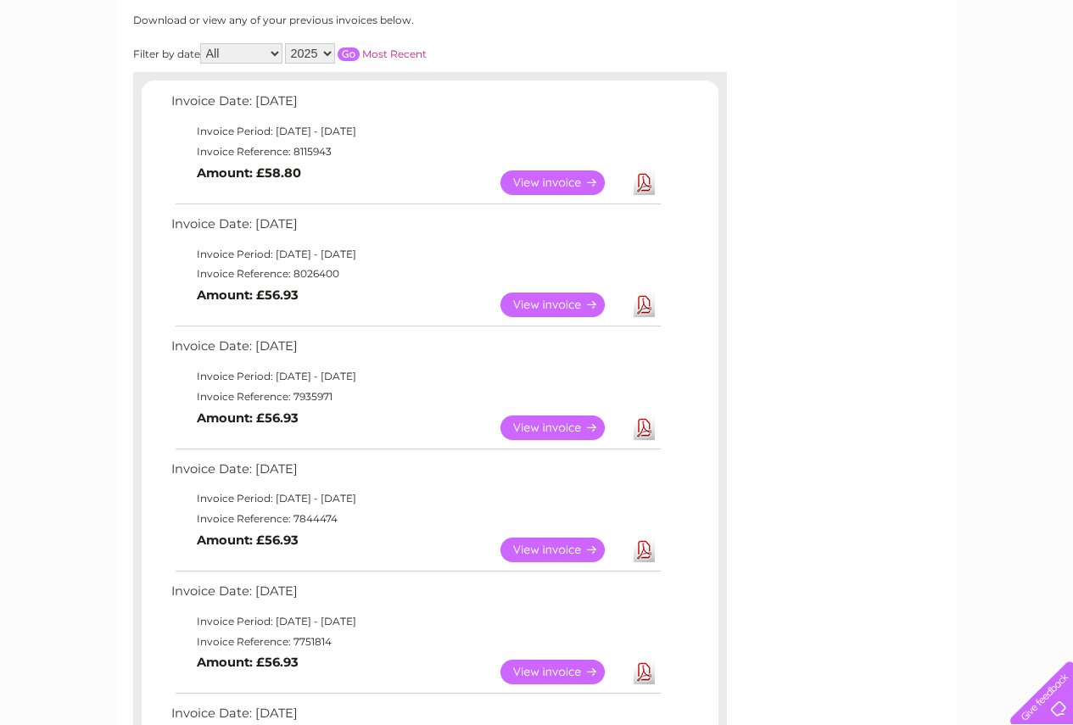
scroll to position [254, 0]
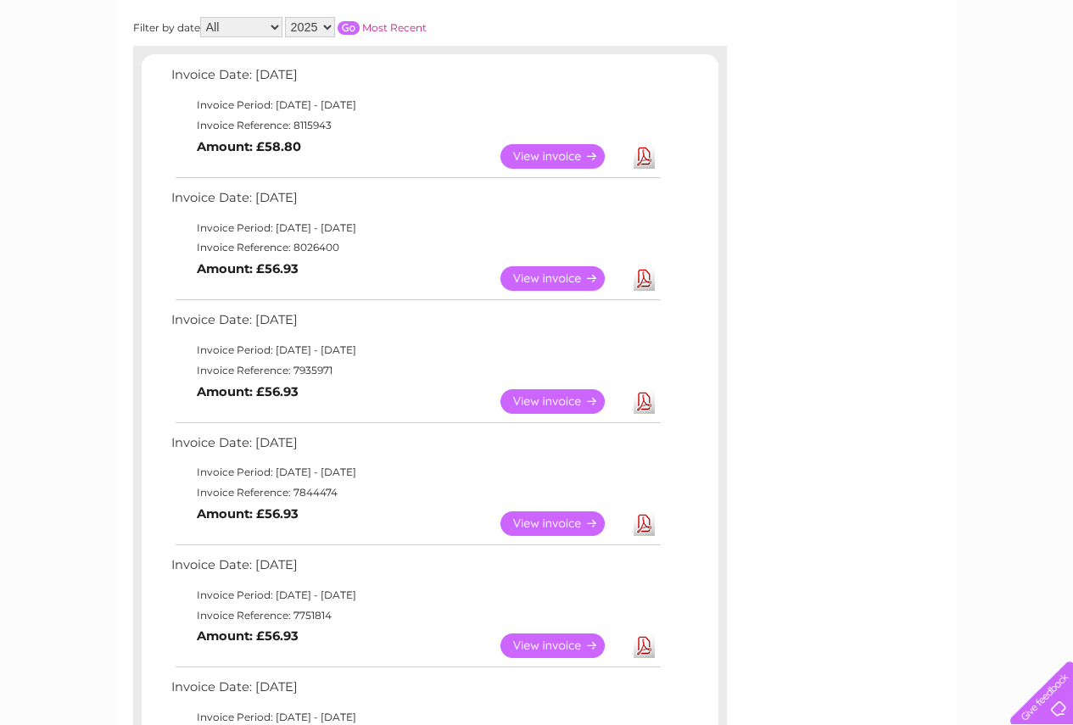
click at [650, 155] on link "Download" at bounding box center [644, 156] width 21 height 25
click at [651, 280] on link "Download" at bounding box center [644, 278] width 21 height 25
click at [644, 399] on link "Download" at bounding box center [644, 401] width 21 height 25
click at [642, 282] on link "Download" at bounding box center [644, 278] width 21 height 25
click at [646, 404] on link "Download" at bounding box center [644, 401] width 21 height 25
